Goal: Check status: Check status

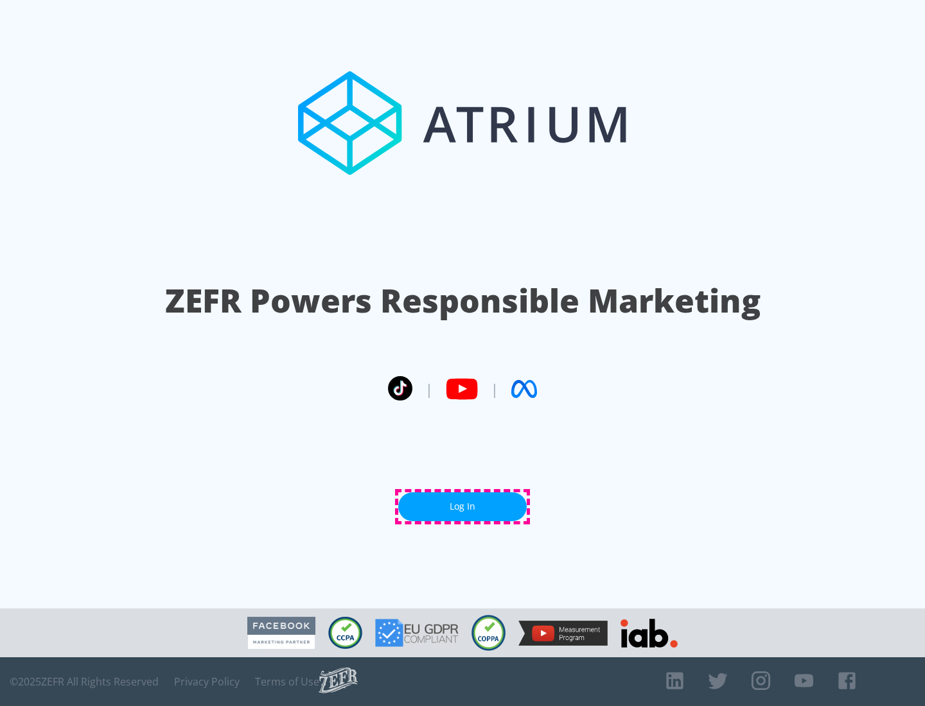
click at [462, 507] on link "Log In" at bounding box center [462, 507] width 128 height 29
